Goal: Obtain resource: Obtain resource

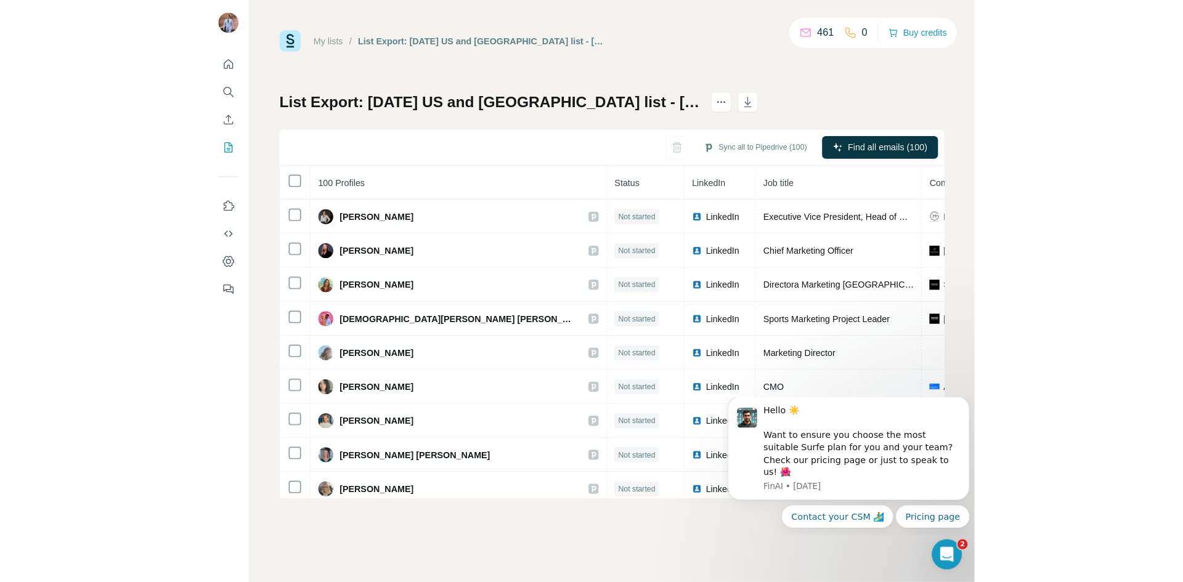
scroll to position [706, 0]
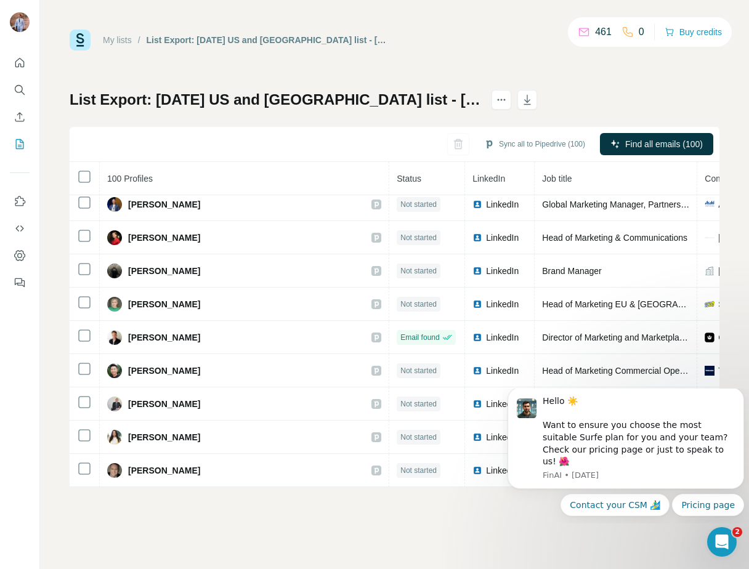
click at [54, 129] on div "My lists / List Export: [DATE] [GEOGRAPHIC_DATA] and [GEOGRAPHIC_DATA] list - […" at bounding box center [394, 284] width 709 height 569
click at [19, 95] on icon "Search" at bounding box center [20, 90] width 12 height 12
click at [18, 89] on icon "Search" at bounding box center [20, 90] width 12 height 12
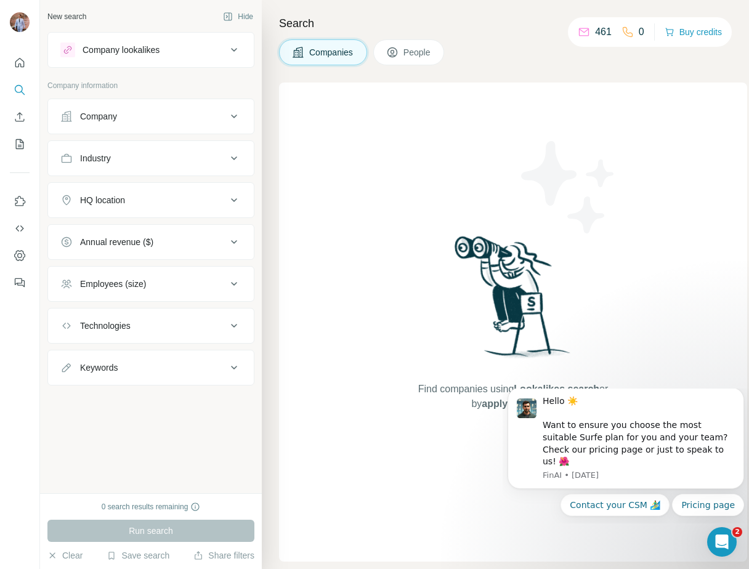
click at [217, 51] on div "Company lookalikes" at bounding box center [143, 50] width 166 height 15
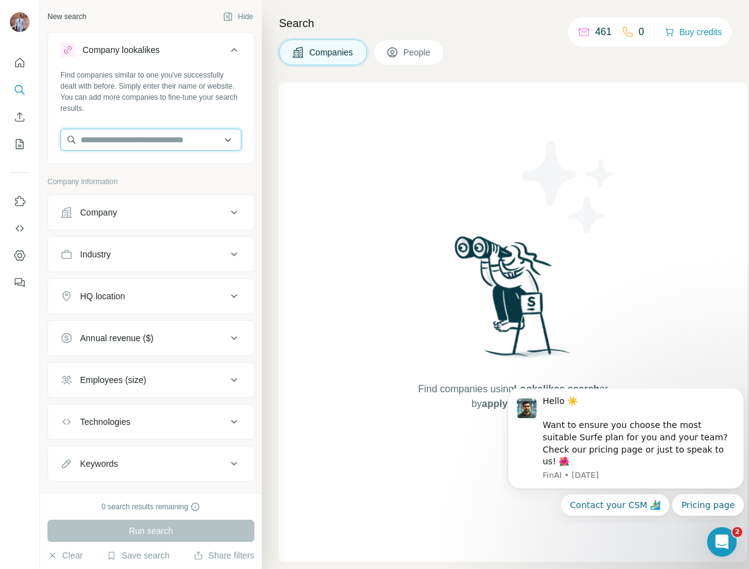
click at [101, 134] on input "text" at bounding box center [150, 140] width 181 height 22
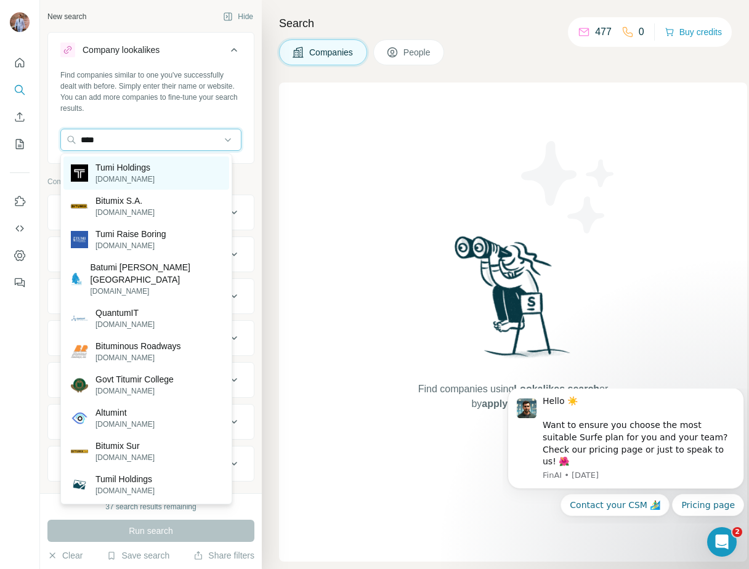
type input "****"
click at [134, 174] on p "[DOMAIN_NAME]" at bounding box center [124, 179] width 59 height 11
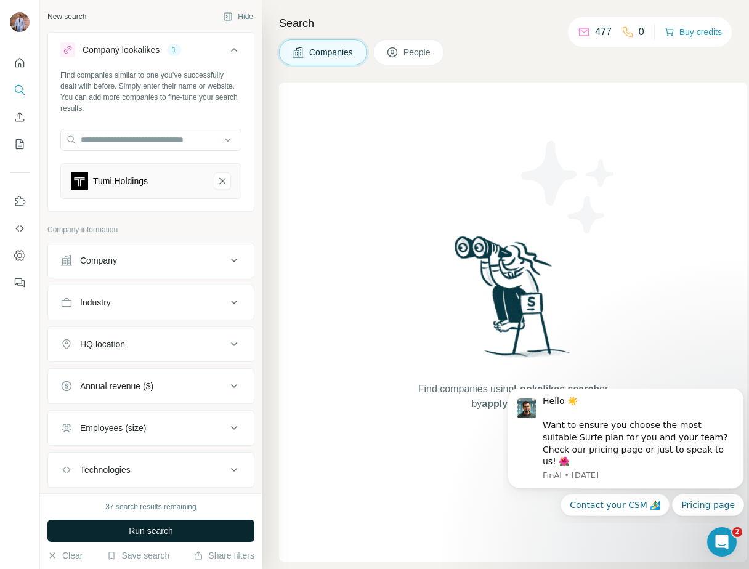
click at [146, 527] on span "Run search" at bounding box center [151, 531] width 44 height 12
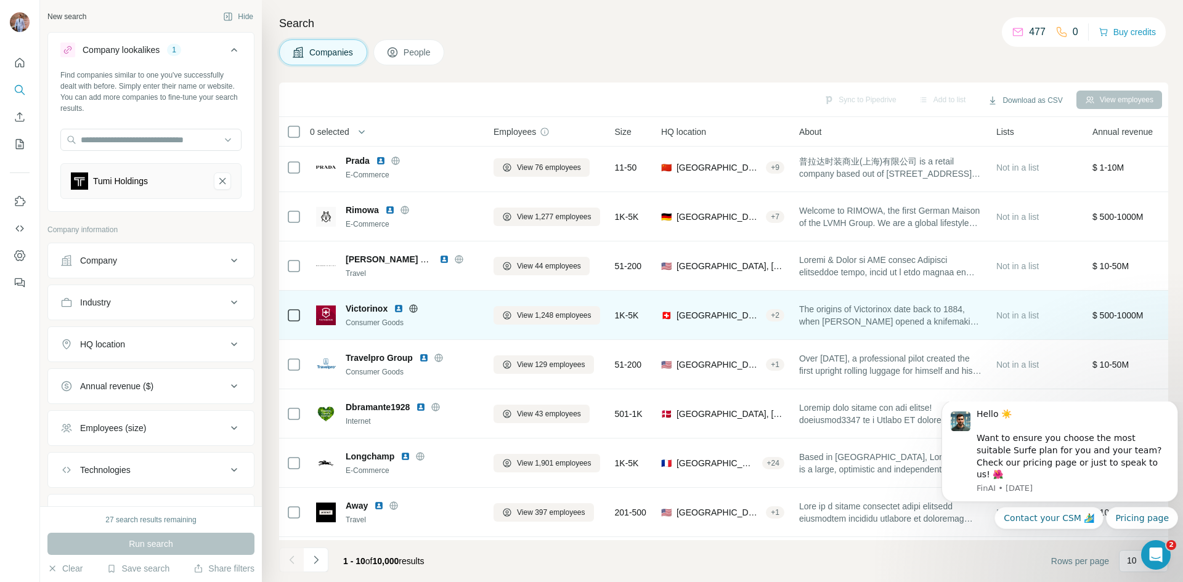
scroll to position [105, 0]
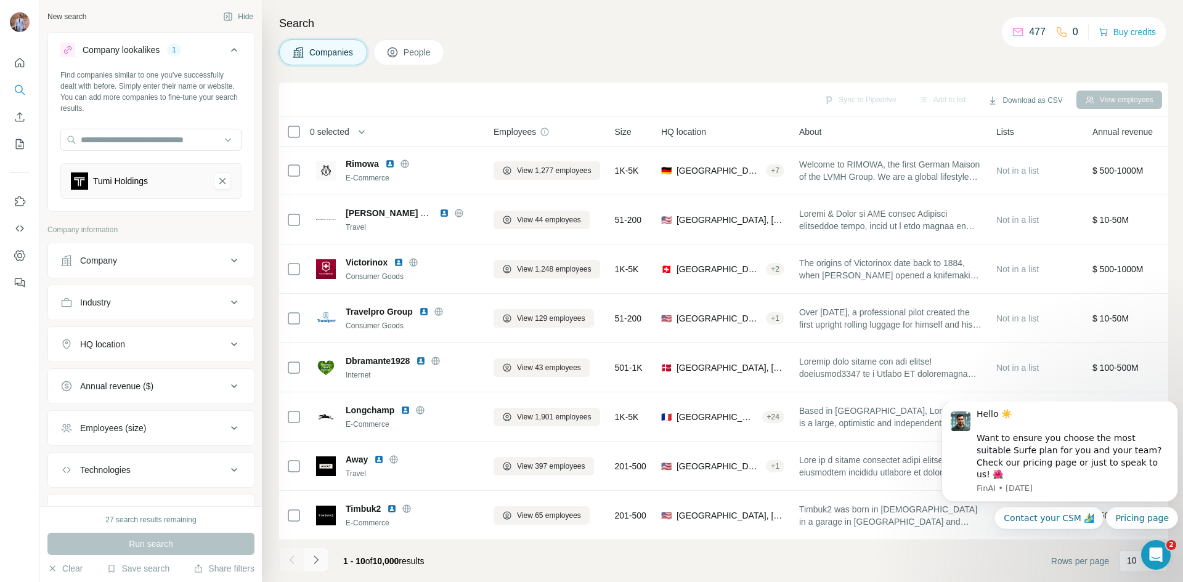
click at [318, 559] on icon "Navigate to next page" at bounding box center [316, 560] width 12 height 12
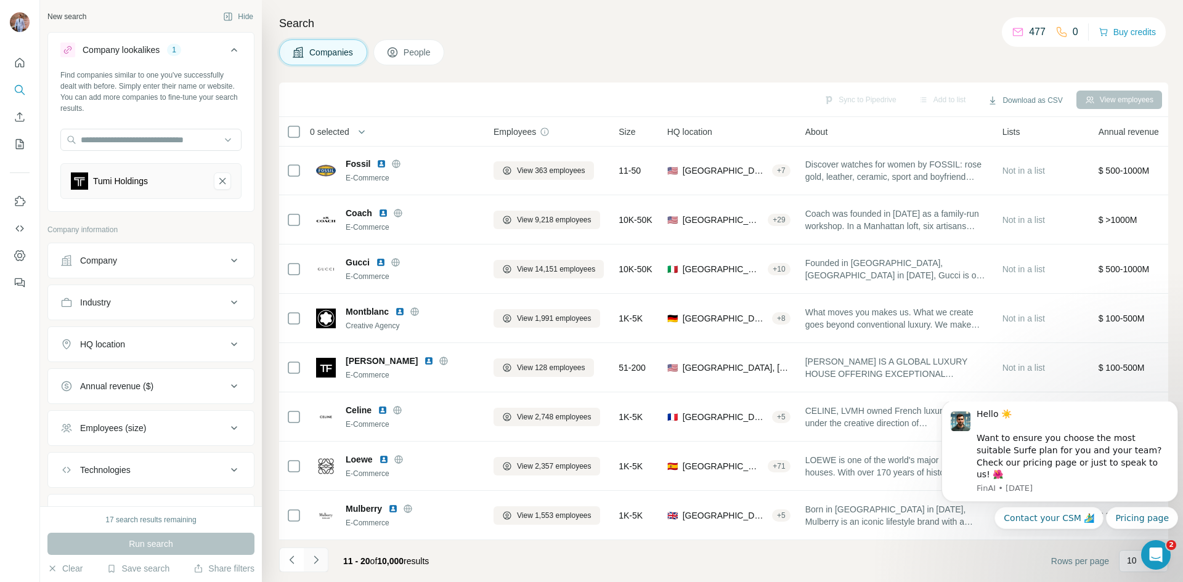
click at [320, 559] on icon "Navigate to next page" at bounding box center [316, 560] width 12 height 12
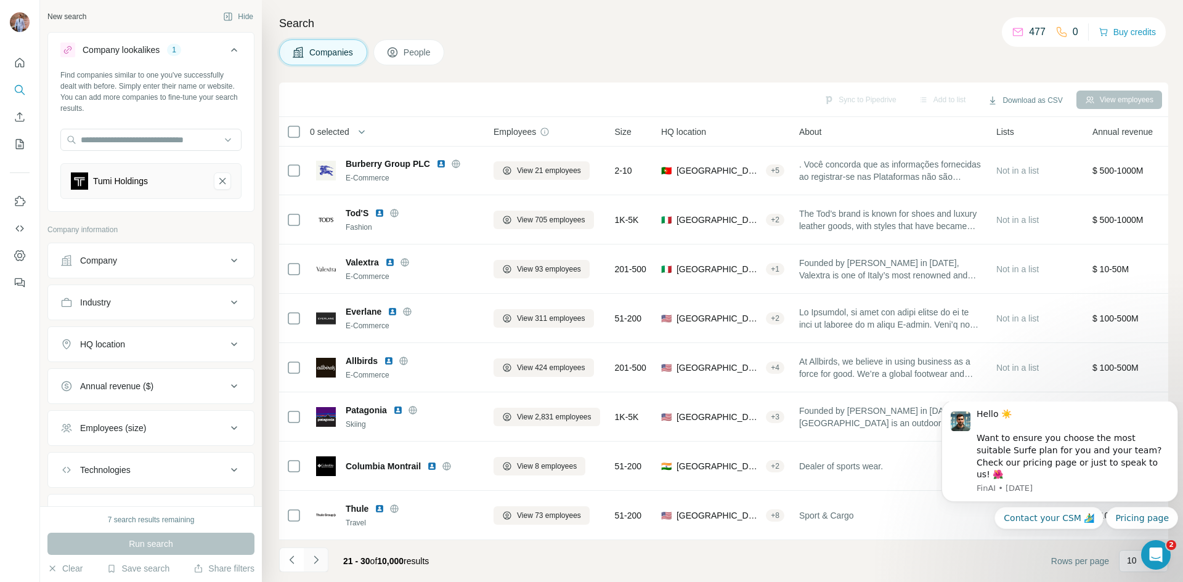
click at [320, 559] on icon "Navigate to next page" at bounding box center [316, 560] width 12 height 12
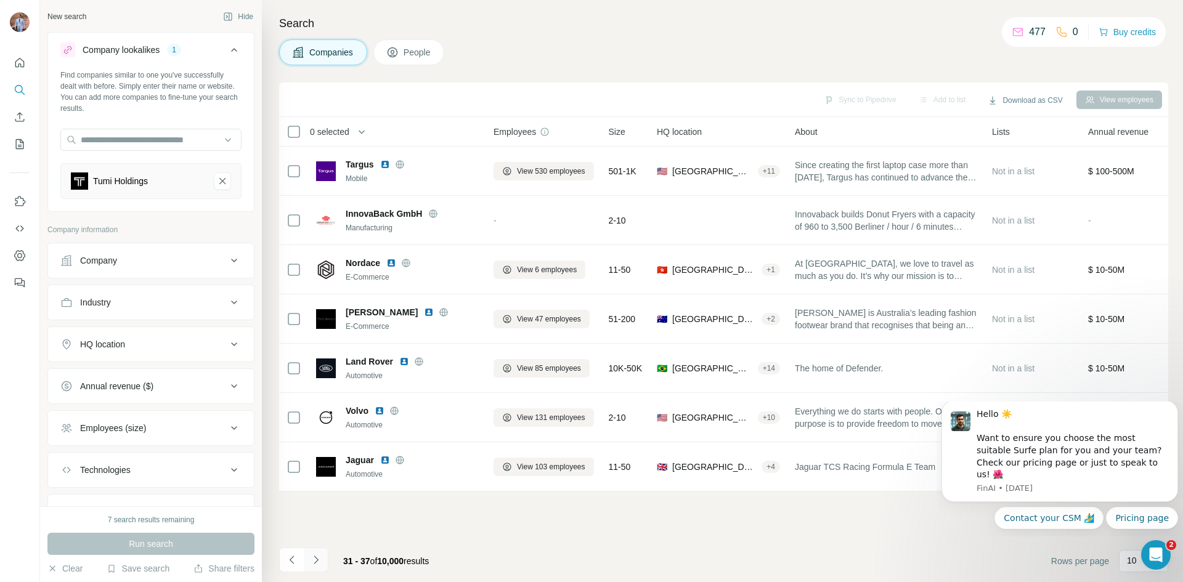
scroll to position [0, 0]
click at [290, 561] on icon "Navigate to previous page" at bounding box center [292, 560] width 12 height 12
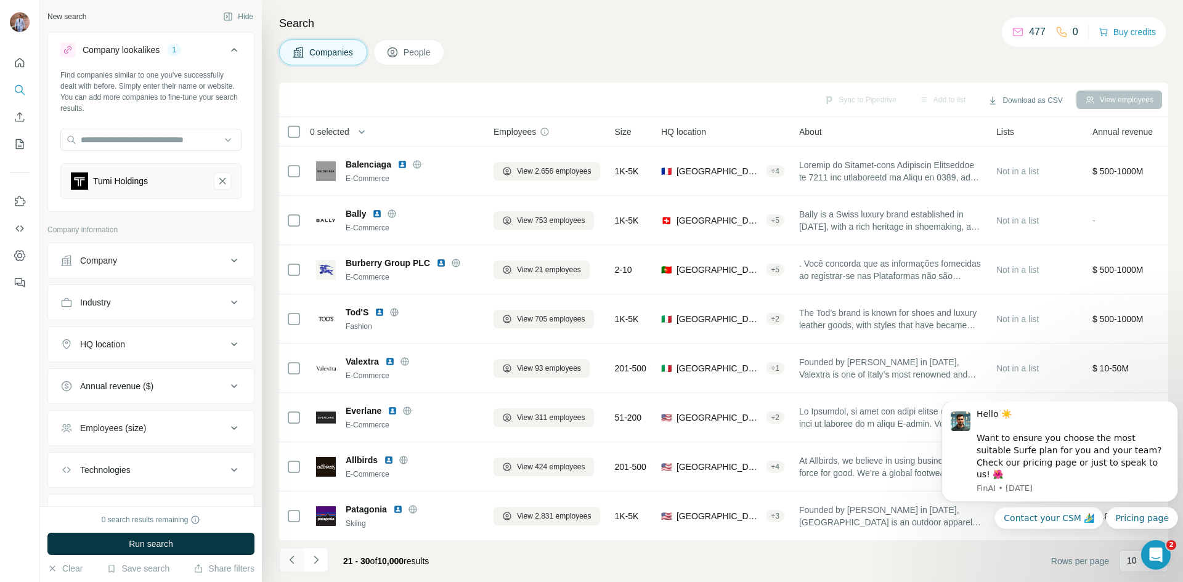
click at [290, 561] on icon "Navigate to previous page" at bounding box center [292, 560] width 12 height 12
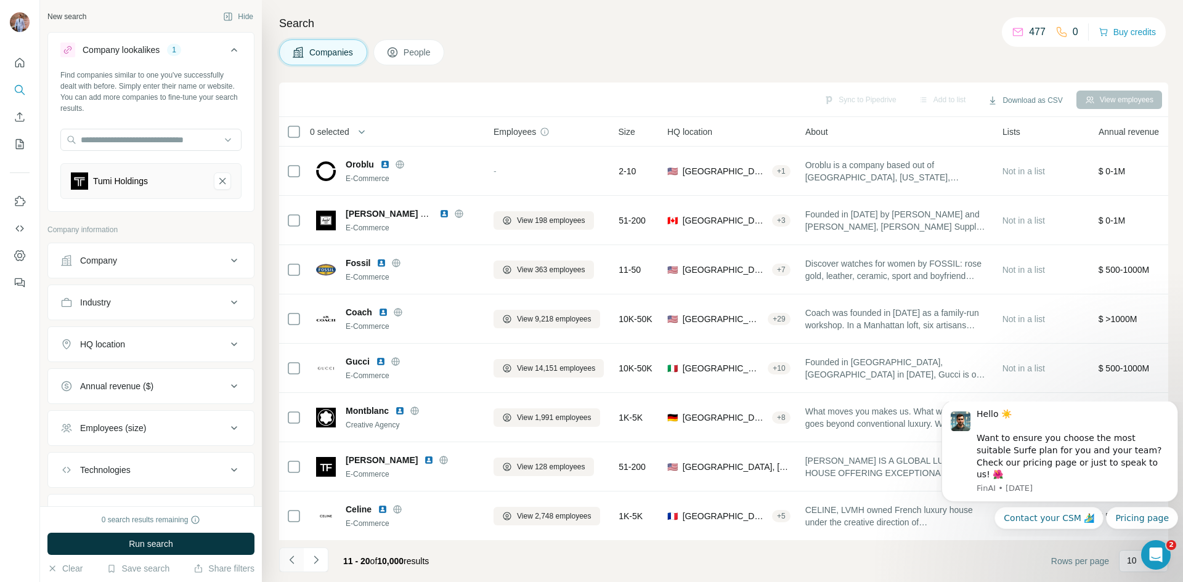
click at [290, 561] on icon "Navigate to previous page" at bounding box center [292, 560] width 12 height 12
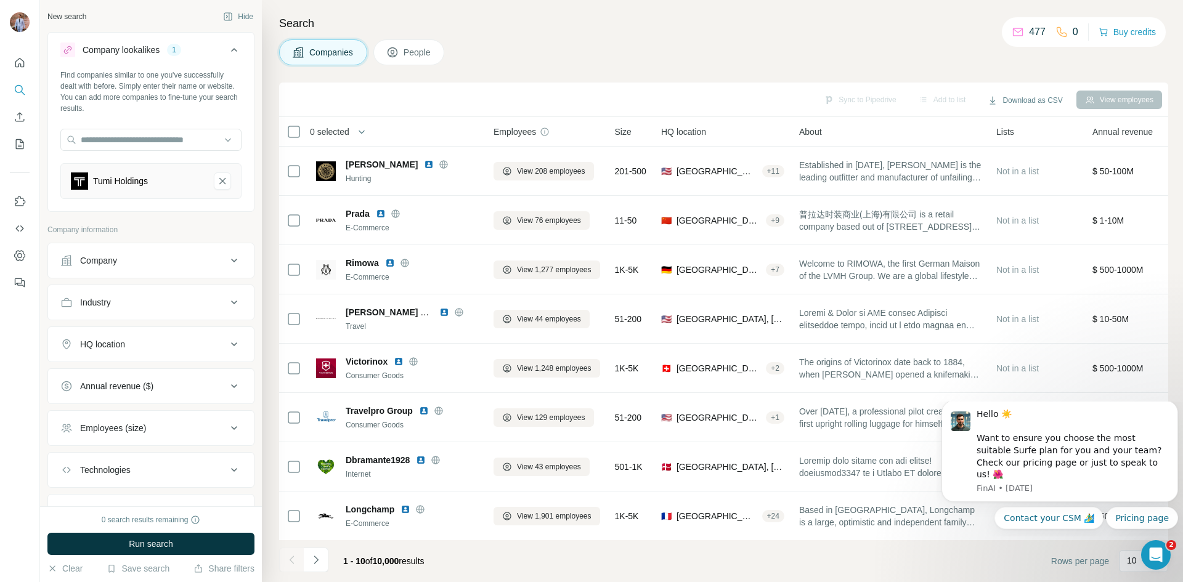
click at [290, 561] on div at bounding box center [291, 560] width 25 height 25
click at [749, 100] on button "Download as CSV" at bounding box center [1025, 100] width 92 height 18
click at [748, 38] on div "Search Companies People Sync to Pipedrive Add to list Download as CSV View empl…" at bounding box center [722, 291] width 921 height 582
click at [146, 569] on button "Save search" at bounding box center [138, 569] width 63 height 12
click at [142, 517] on div "Save search" at bounding box center [173, 522] width 130 height 25
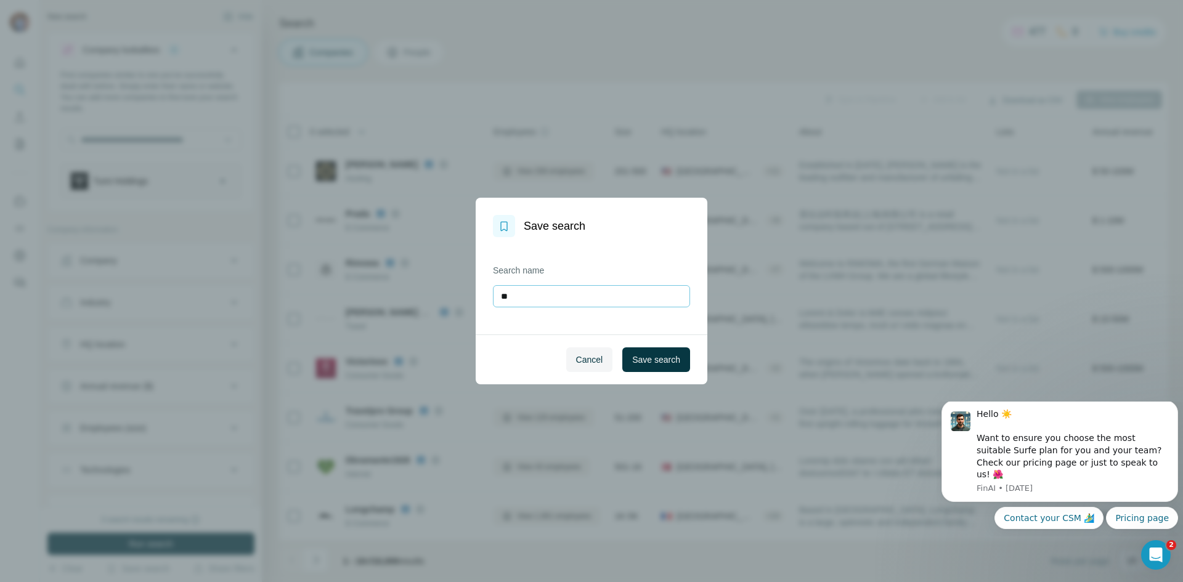
type input "*"
type input "**********"
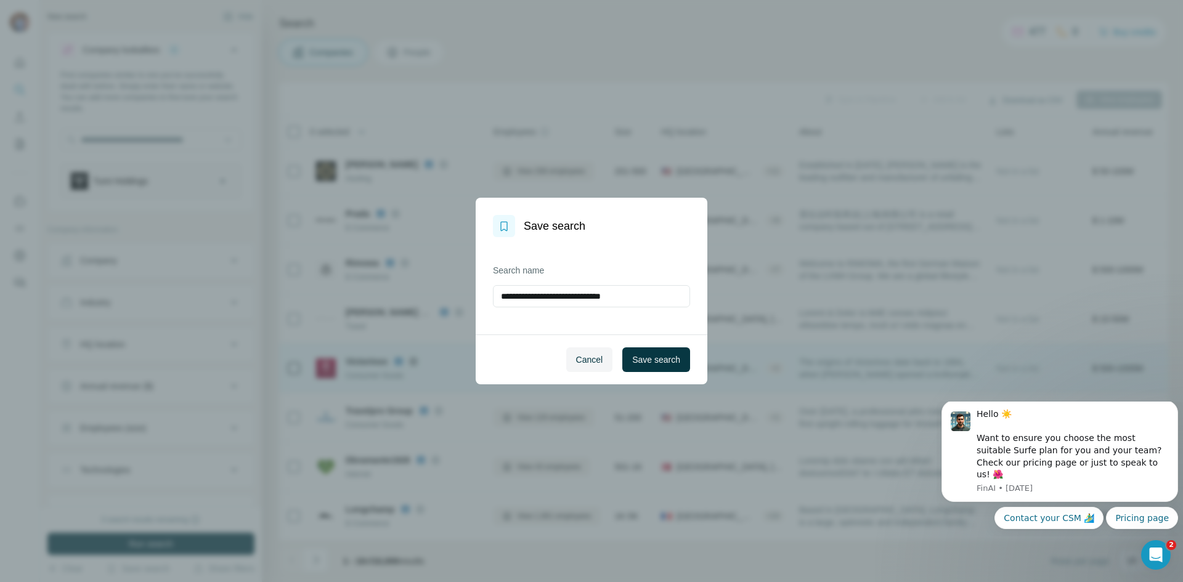
click at [644, 359] on span "Save search" at bounding box center [656, 360] width 48 height 12
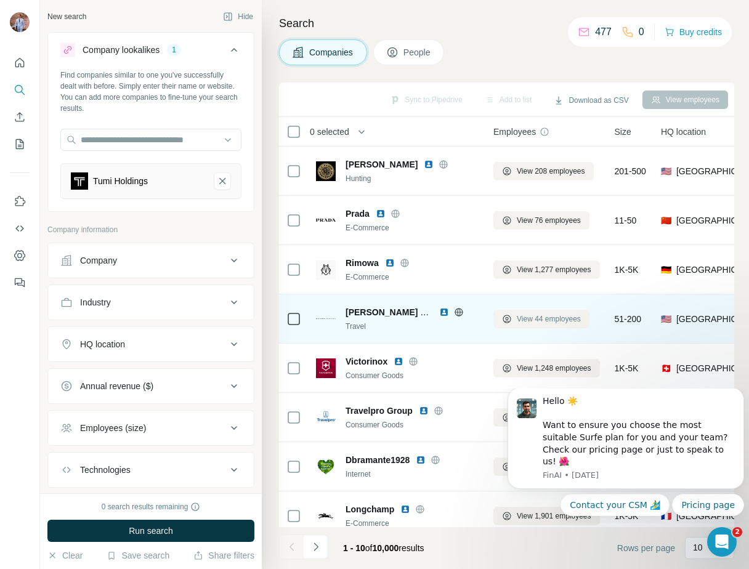
click at [529, 319] on span "View 44 employees" at bounding box center [549, 319] width 64 height 11
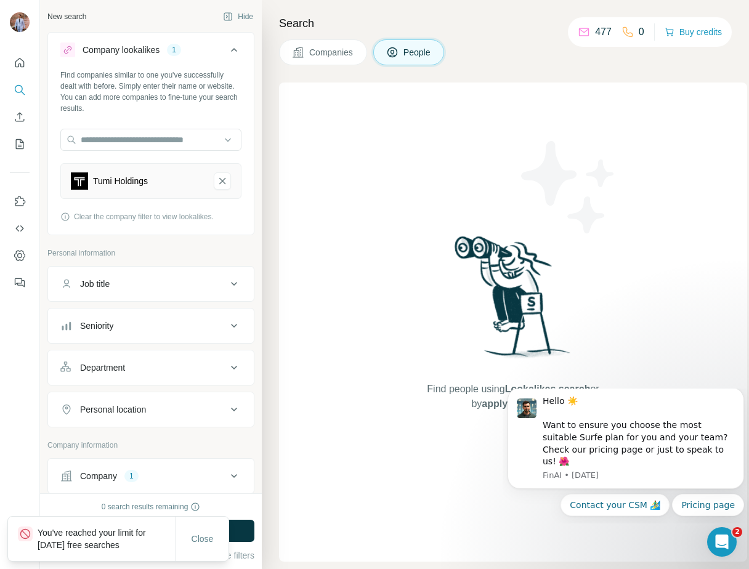
click at [455, 434] on div "Find people using Lookalikes search or by applying Filters" at bounding box center [513, 322] width 222 height 479
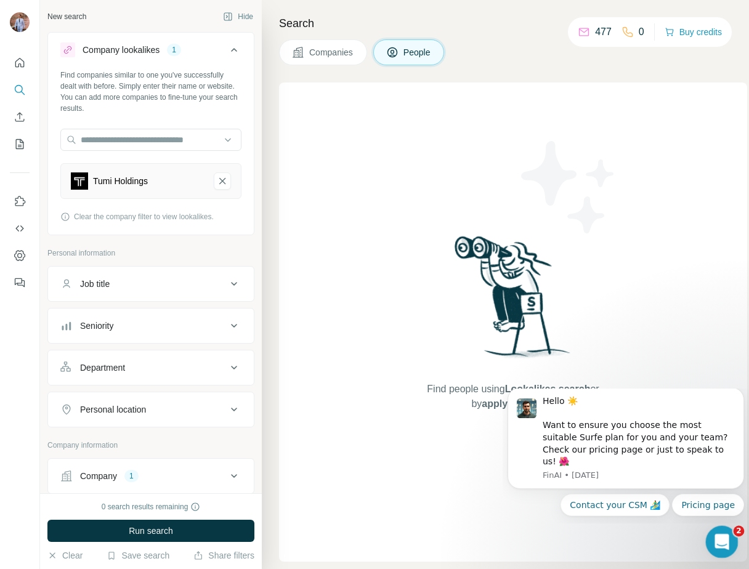
click at [725, 543] on icon "Open Intercom Messenger" at bounding box center [720, 540] width 20 height 20
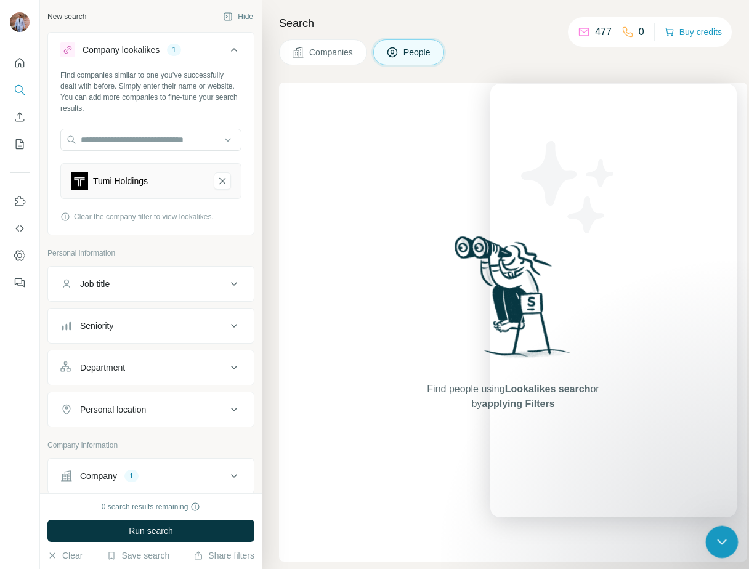
click at [713, 537] on icon "Close Intercom Messenger" at bounding box center [720, 540] width 15 height 15
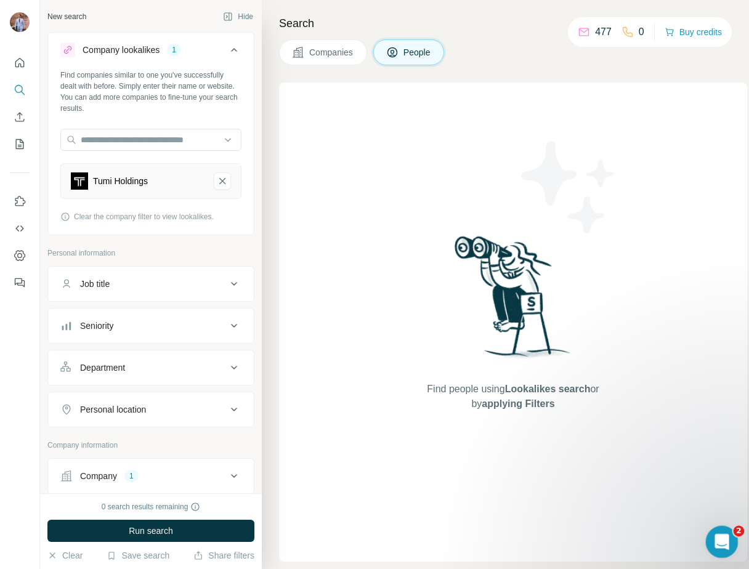
click at [720, 541] on icon "Open Intercom Messenger" at bounding box center [720, 540] width 9 height 10
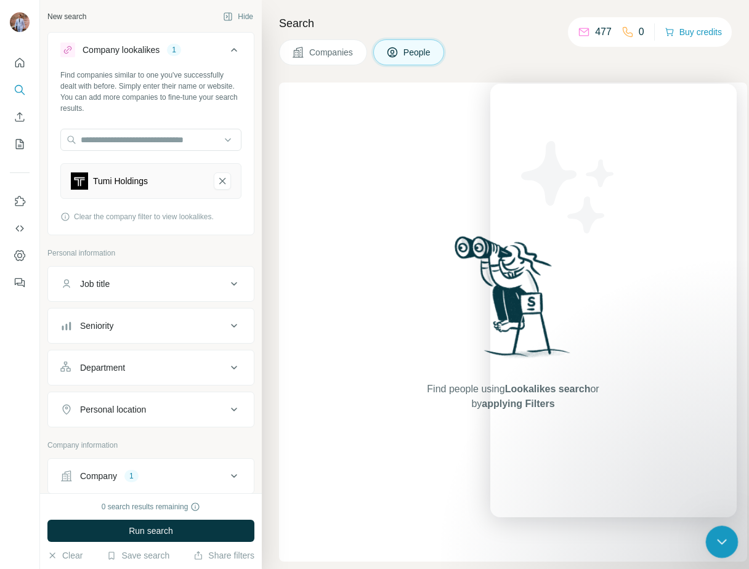
click at [708, 537] on div "Close Intercom Messenger" at bounding box center [720, 541] width 30 height 30
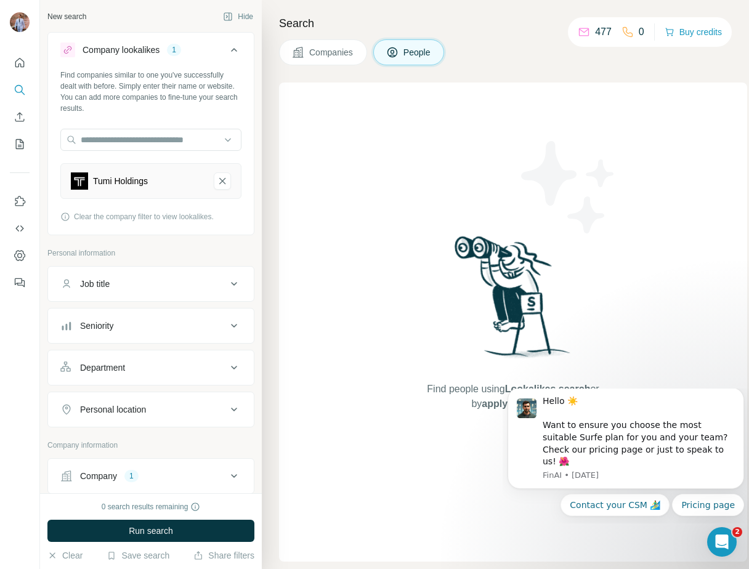
click at [577, 325] on img at bounding box center [513, 301] width 128 height 137
click at [445, 411] on span "Find people using Lookalikes search or by applying Filters" at bounding box center [513, 397] width 197 height 30
click at [319, 49] on span "Companies" at bounding box center [331, 52] width 45 height 12
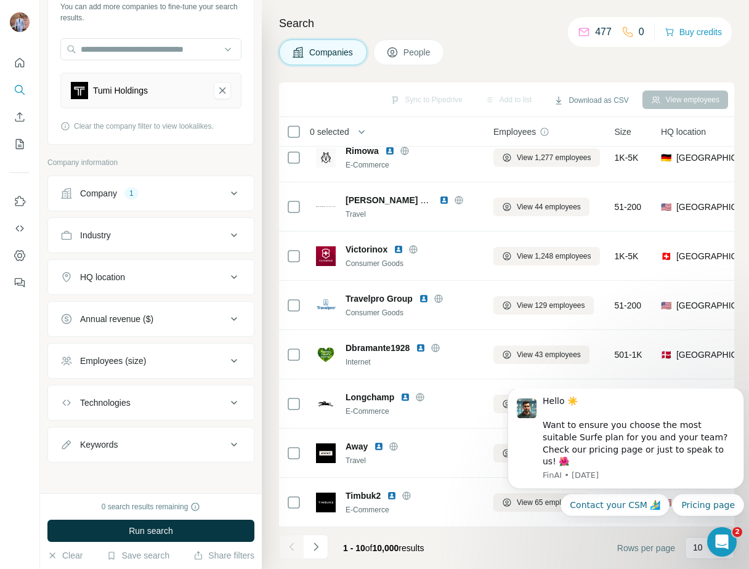
scroll to position [94, 0]
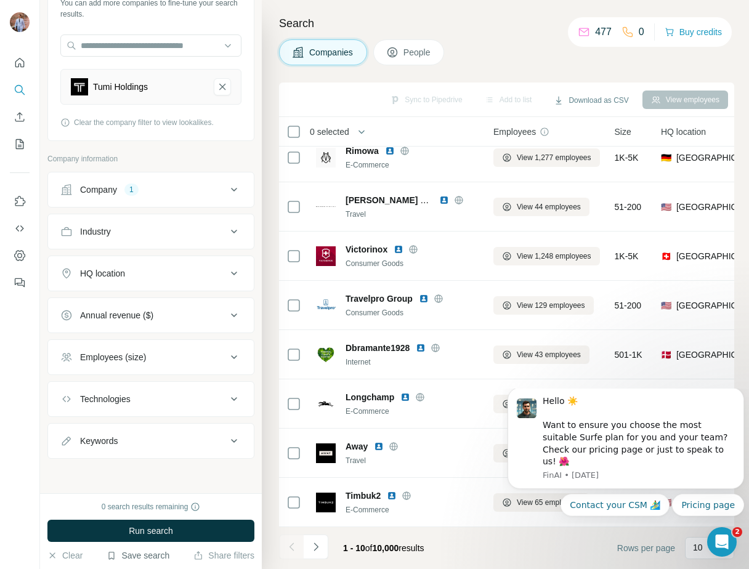
click at [147, 556] on button "Save search" at bounding box center [138, 556] width 63 height 12
click at [152, 540] on div "View my saved searches" at bounding box center [173, 534] width 130 height 25
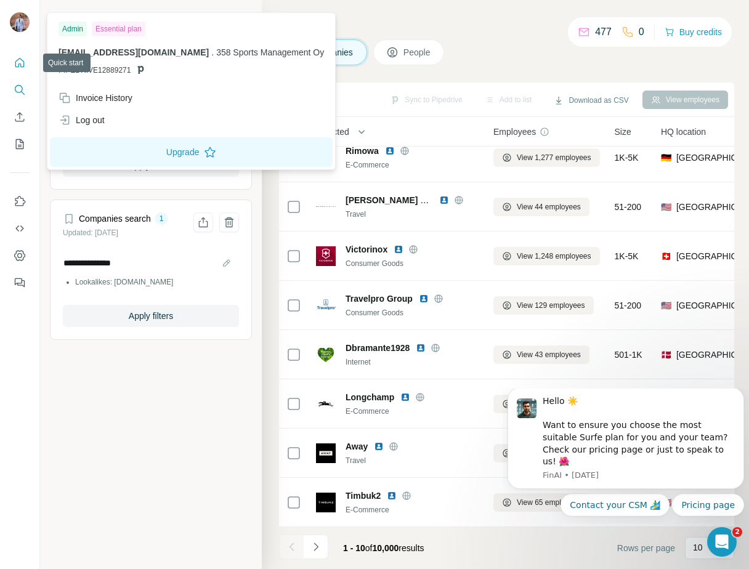
click at [15, 62] on icon "Quick start" at bounding box center [19, 62] width 9 height 9
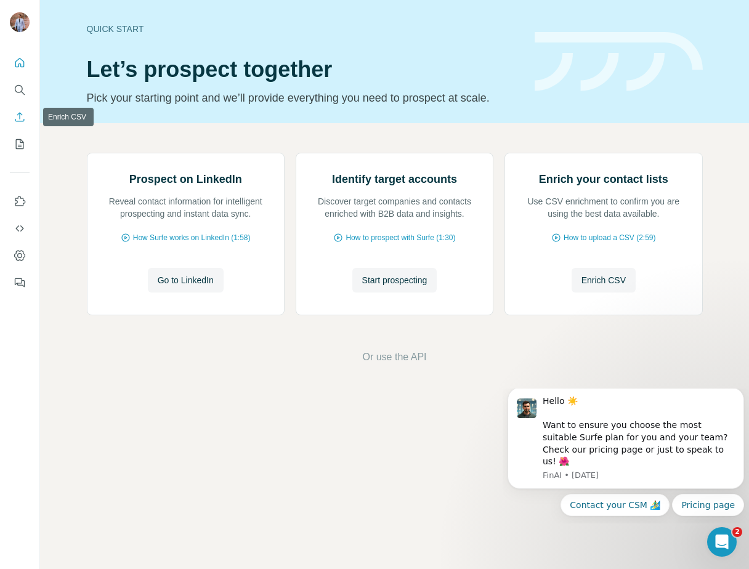
click at [18, 124] on button "Enrich CSV" at bounding box center [20, 117] width 20 height 22
click at [24, 147] on icon "My lists" at bounding box center [20, 144] width 12 height 12
